Goal: Information Seeking & Learning: Learn about a topic

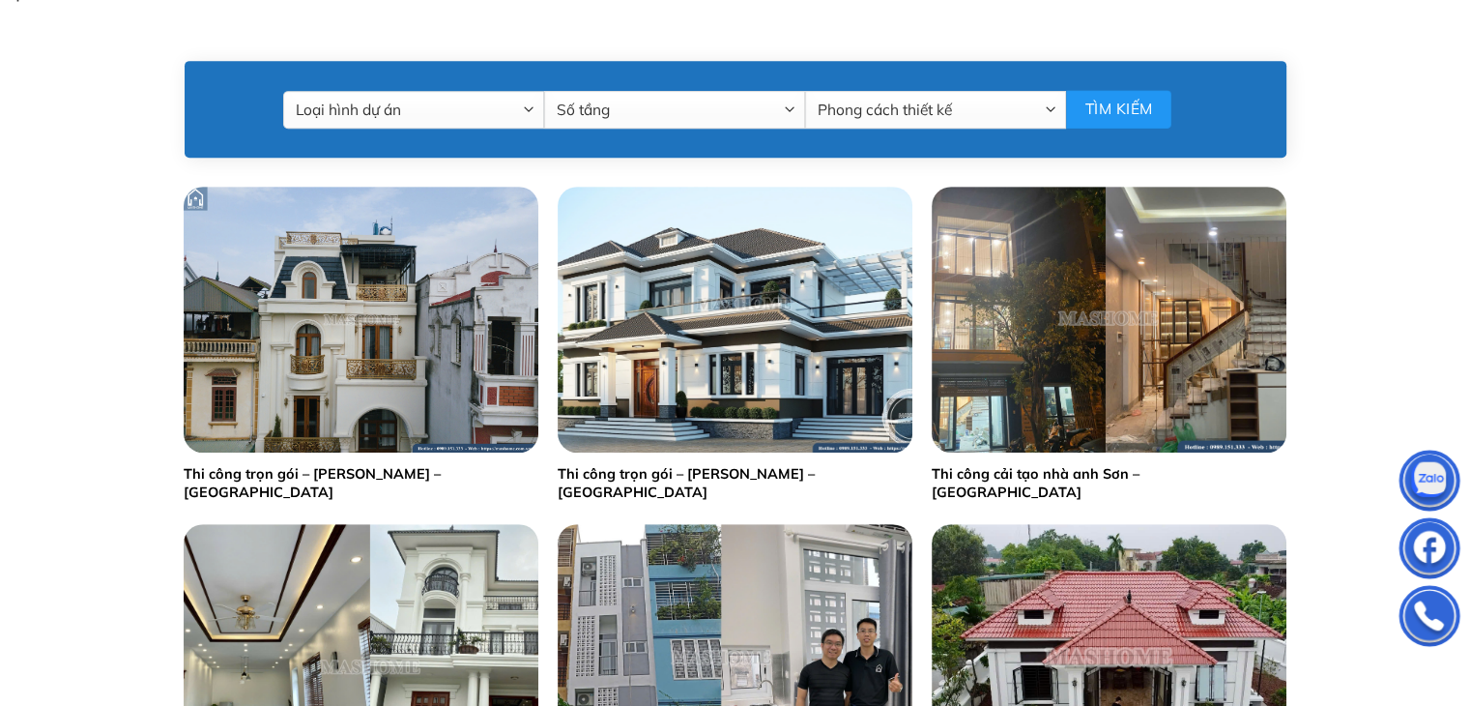
scroll to position [939, 0]
